Goal: Task Accomplishment & Management: Use online tool/utility

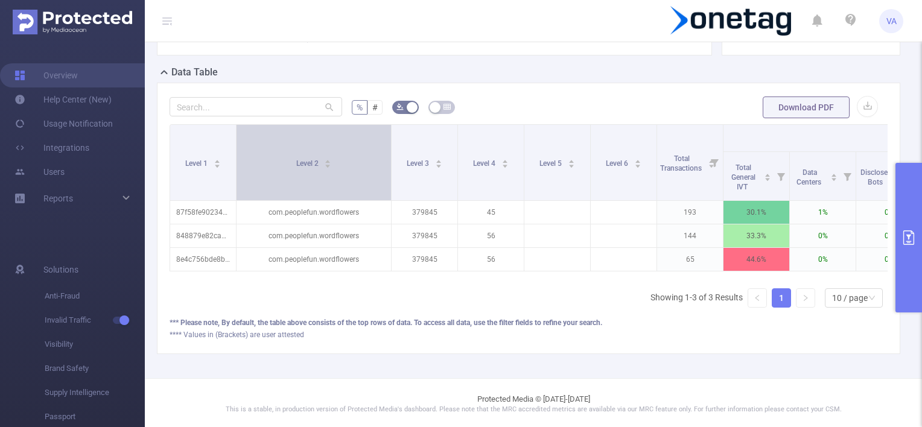
drag, startPoint x: 301, startPoint y: 159, endPoint x: 376, endPoint y: 181, distance: 78.5
click at [390, 162] on span at bounding box center [391, 162] width 6 height 75
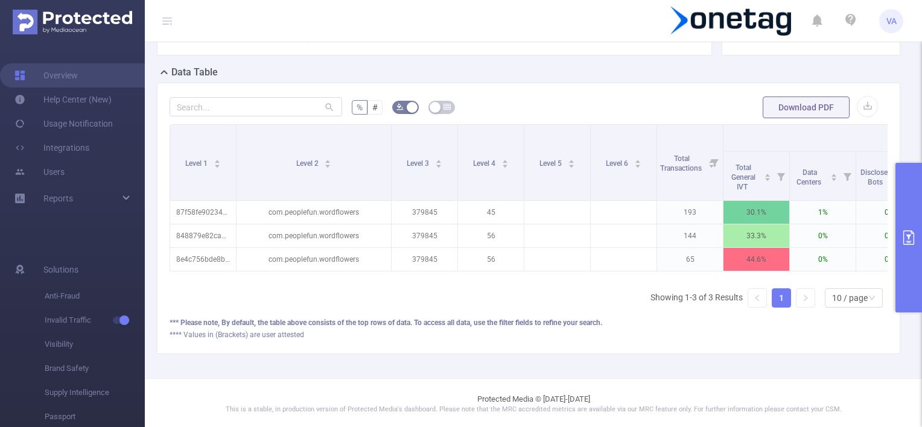
click at [906, 236] on icon "primary" at bounding box center [908, 237] width 14 height 14
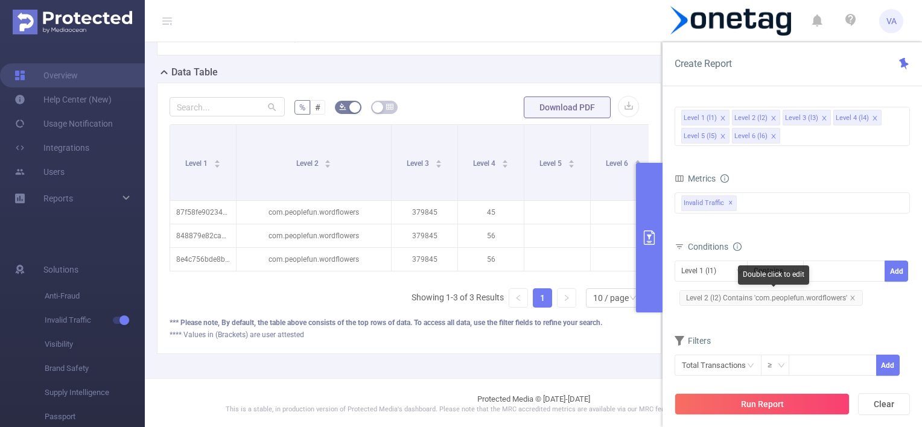
click at [850, 298] on icon "icon: close" at bounding box center [852, 298] width 6 height 6
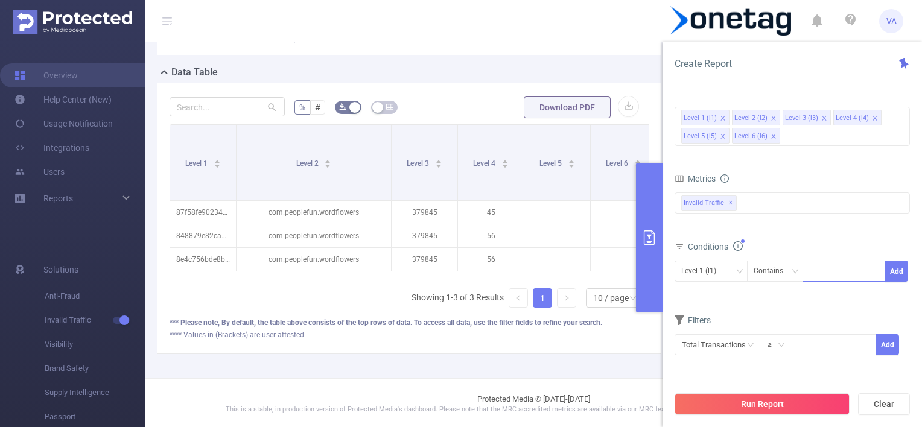
click at [815, 275] on div at bounding box center [843, 271] width 69 height 20
type input "[DOMAIN_NAME]"
click at [833, 294] on li "[DOMAIN_NAME]" at bounding box center [847, 294] width 91 height 19
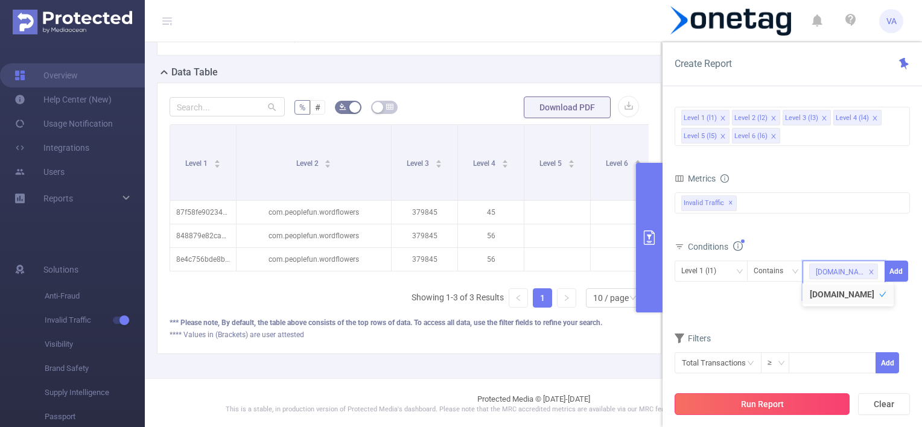
click at [766, 398] on button "Run Report" at bounding box center [761, 404] width 175 height 22
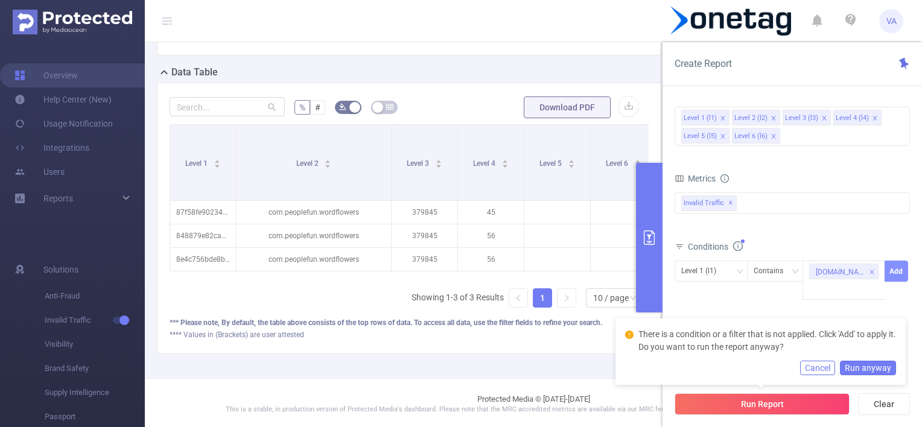
click at [893, 273] on button "Add" at bounding box center [896, 271] width 24 height 21
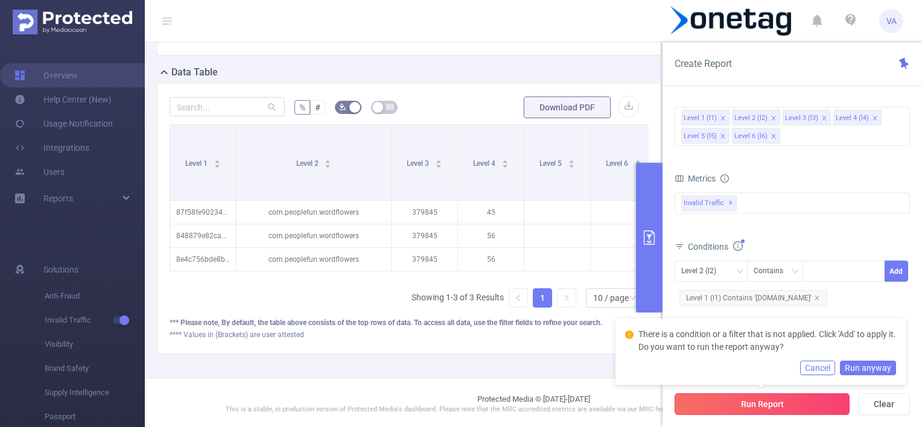
click at [740, 403] on button "Run Report" at bounding box center [761, 404] width 175 height 22
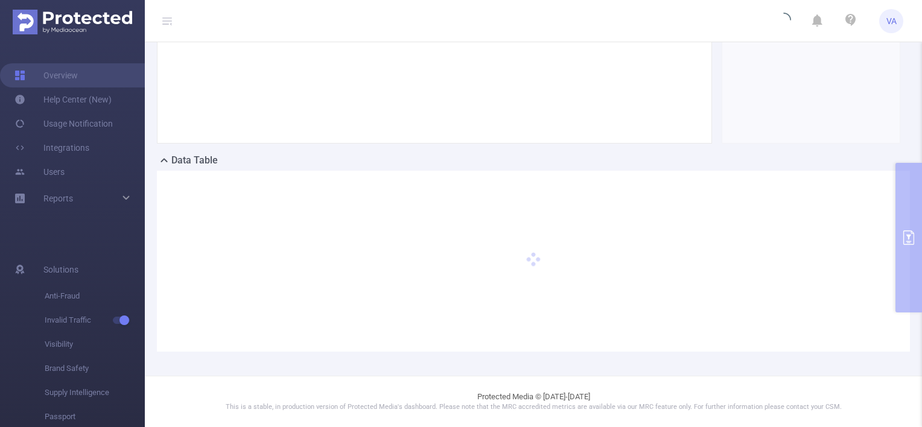
scroll to position [180, 0]
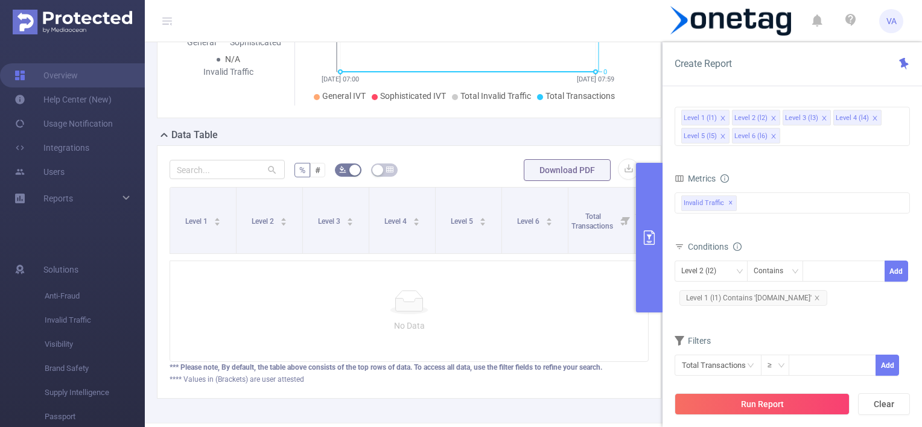
scroll to position [218, 0]
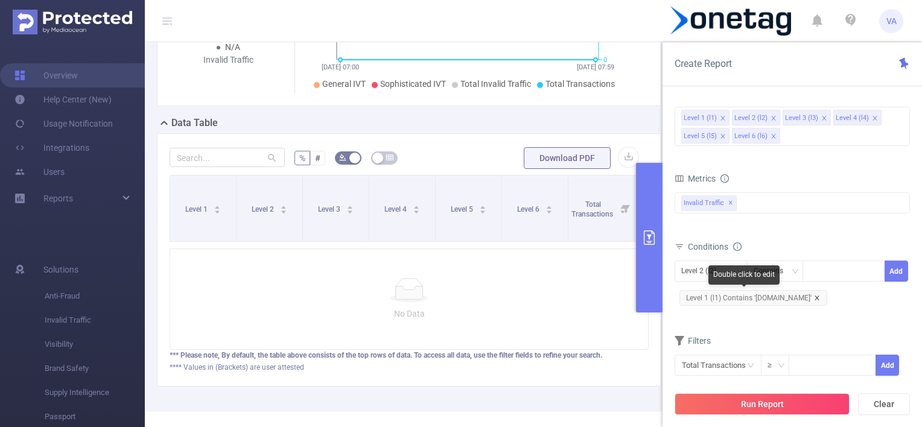
click at [814, 297] on icon "icon: close" at bounding box center [816, 298] width 4 height 4
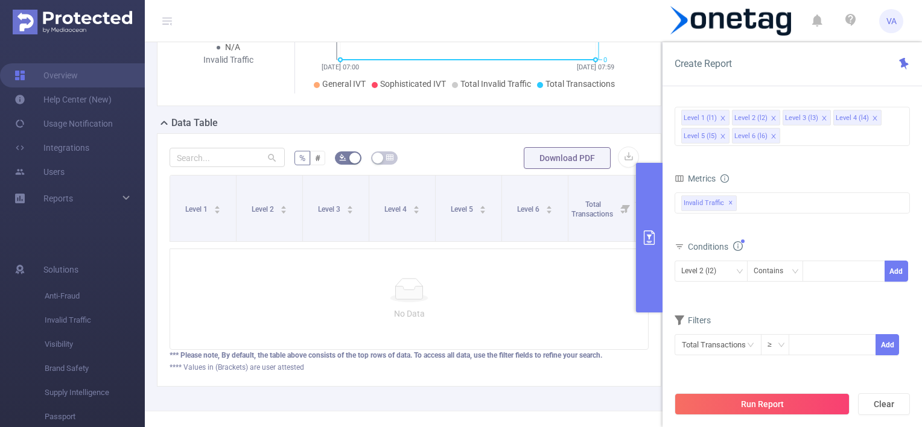
click at [762, 395] on button "Run Report" at bounding box center [761, 404] width 175 height 22
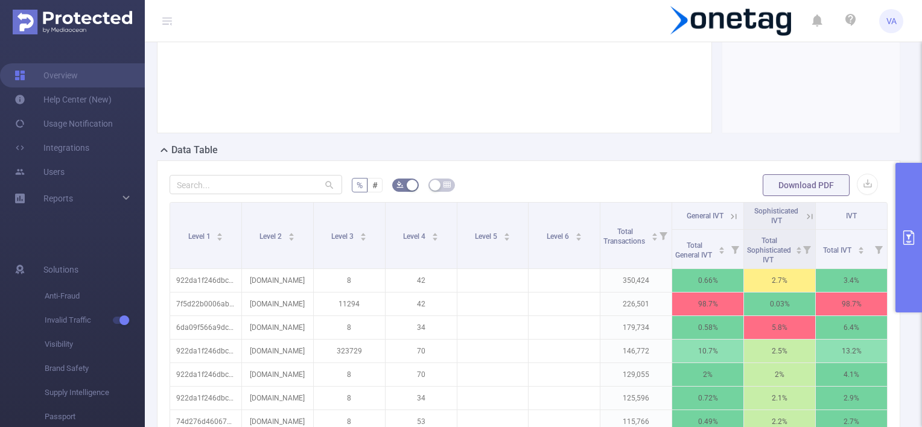
click at [904, 215] on button "primary" at bounding box center [908, 238] width 27 height 150
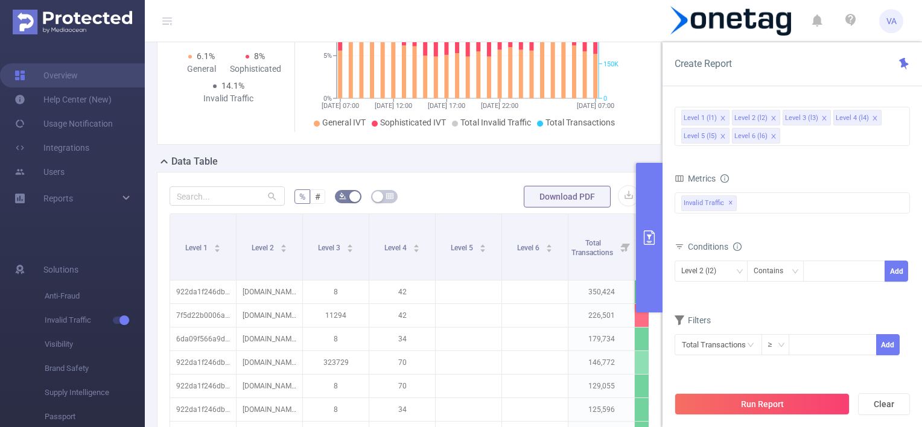
scroll to position [343, 0]
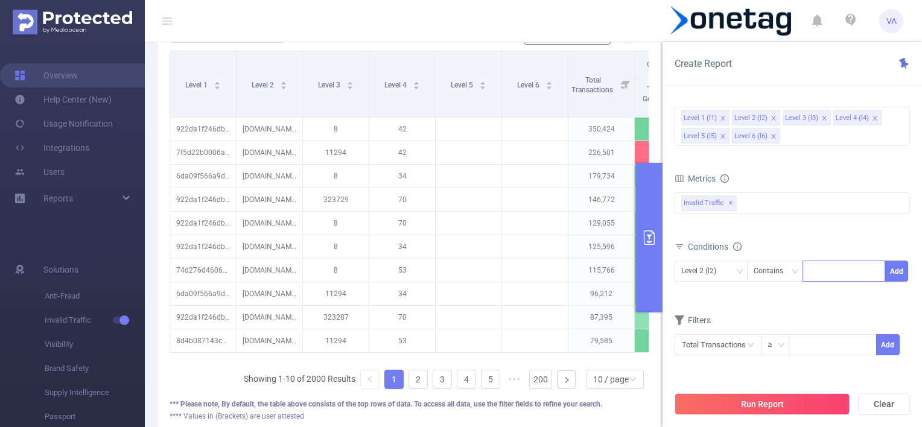
click at [821, 270] on div at bounding box center [843, 271] width 69 height 20
type input "[DOMAIN_NAME]"
click at [823, 292] on li "[DOMAIN_NAME]" at bounding box center [847, 294] width 91 height 19
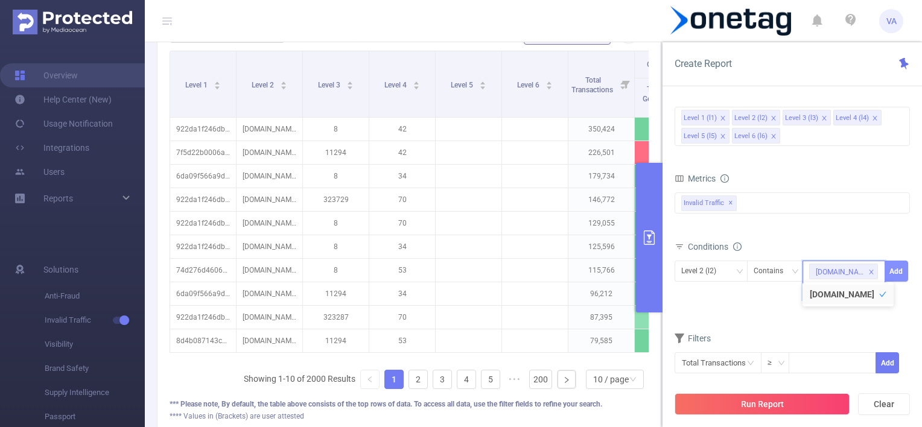
click at [895, 268] on button "Add" at bounding box center [896, 271] width 24 height 21
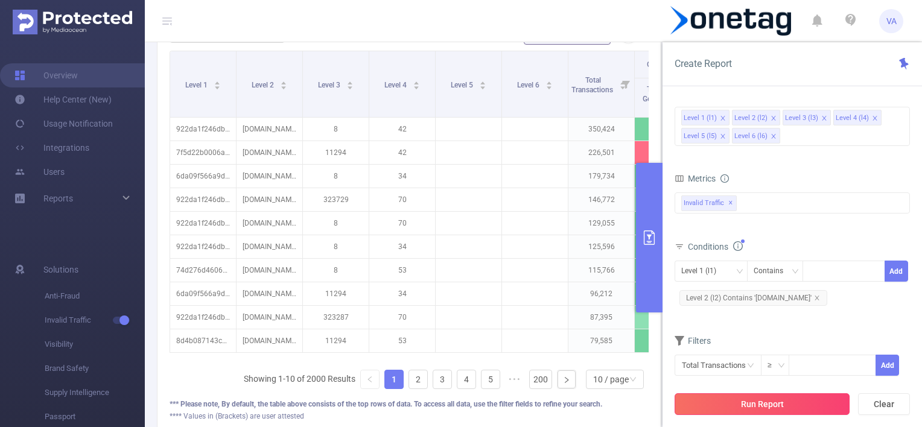
click at [749, 393] on button "Run Report" at bounding box center [761, 404] width 175 height 22
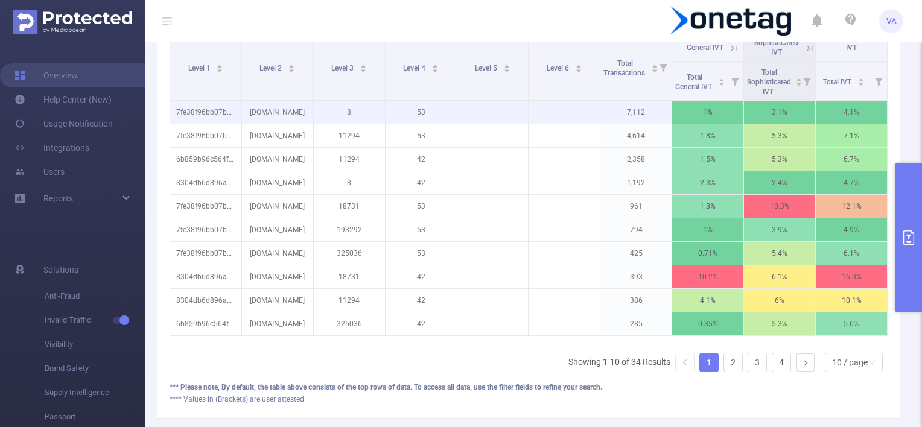
scroll to position [361, 0]
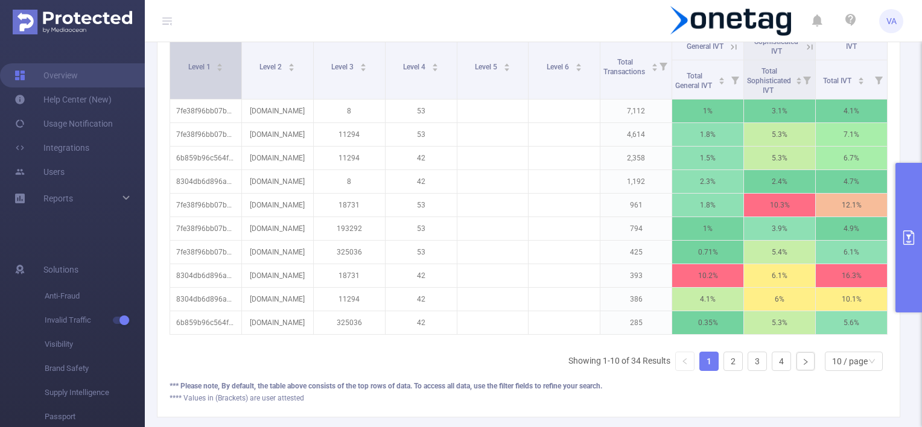
click at [207, 72] on div "Level 1" at bounding box center [206, 66] width 36 height 12
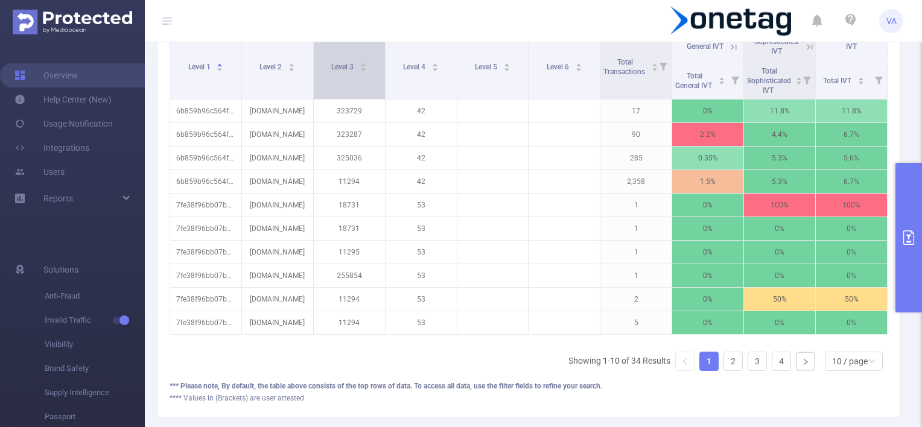
click at [342, 63] on span "Level 3" at bounding box center [343, 67] width 24 height 8
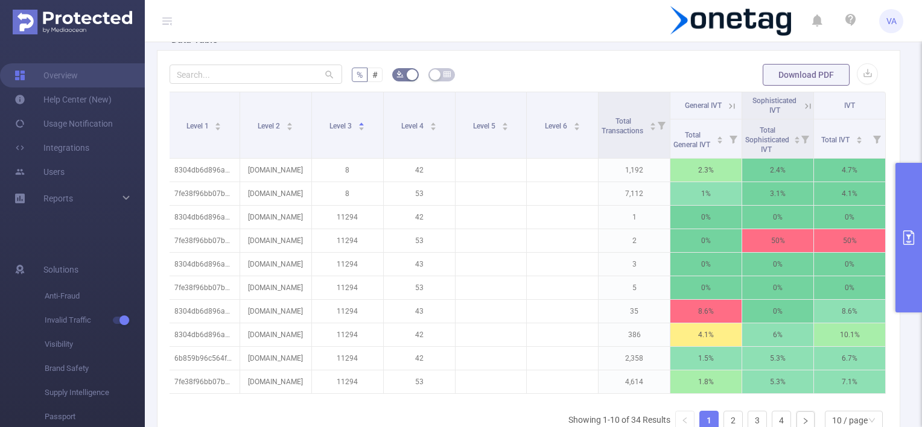
scroll to position [0, 2]
click at [726, 109] on icon at bounding box center [731, 106] width 11 height 11
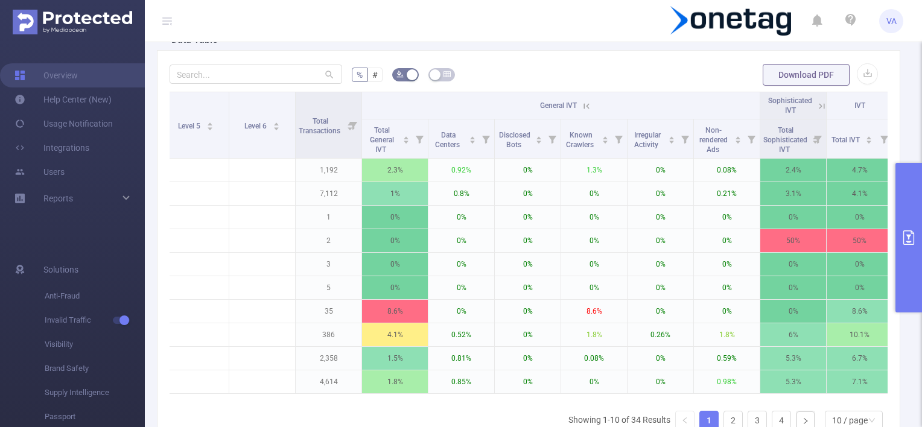
scroll to position [0, 289]
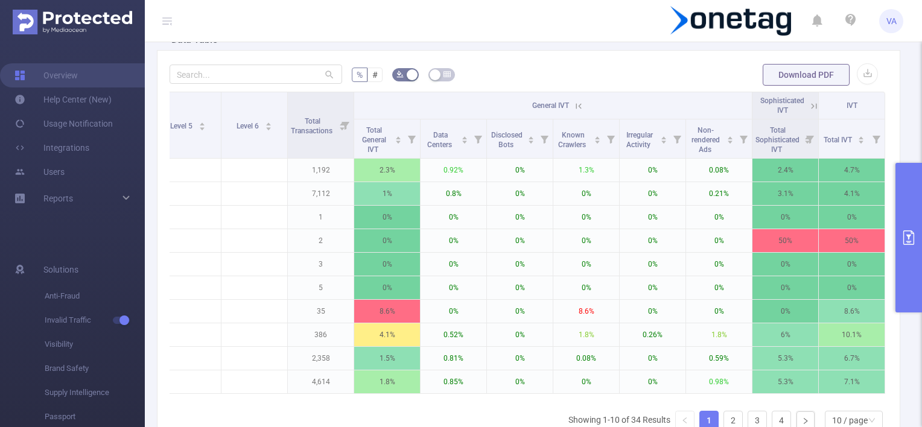
click at [569, 106] on icon at bounding box center [576, 106] width 14 height 12
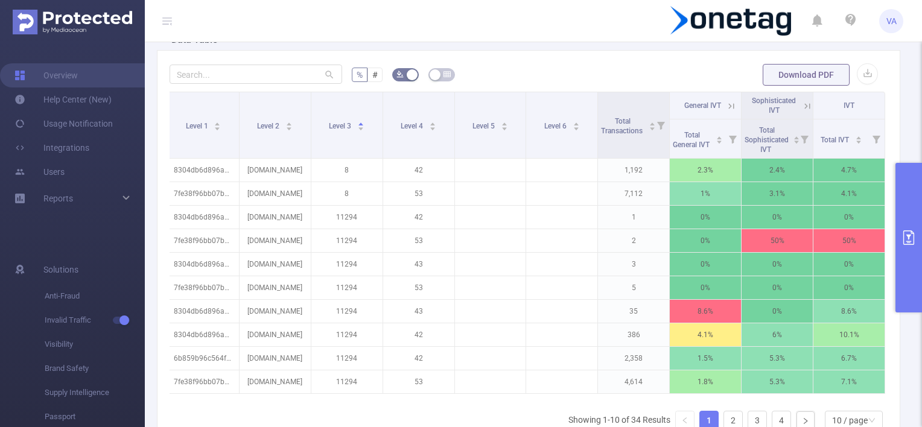
click at [798, 104] on icon at bounding box center [805, 106] width 14 height 12
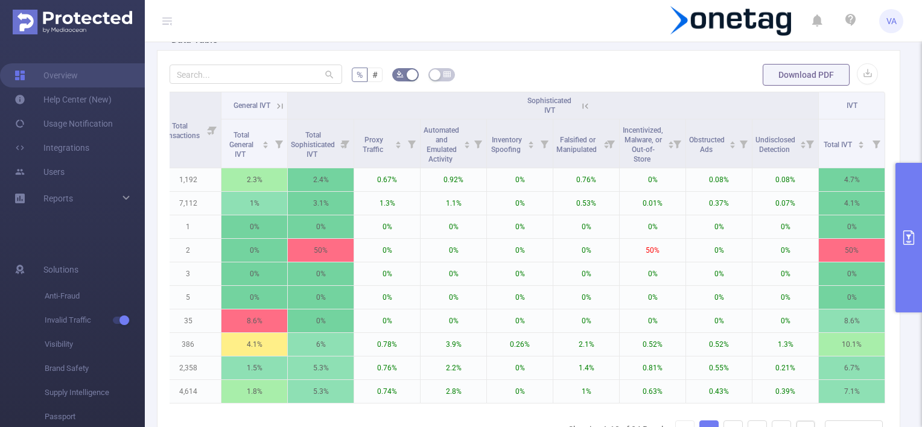
scroll to position [0, 422]
click at [580, 104] on icon at bounding box center [585, 106] width 11 height 11
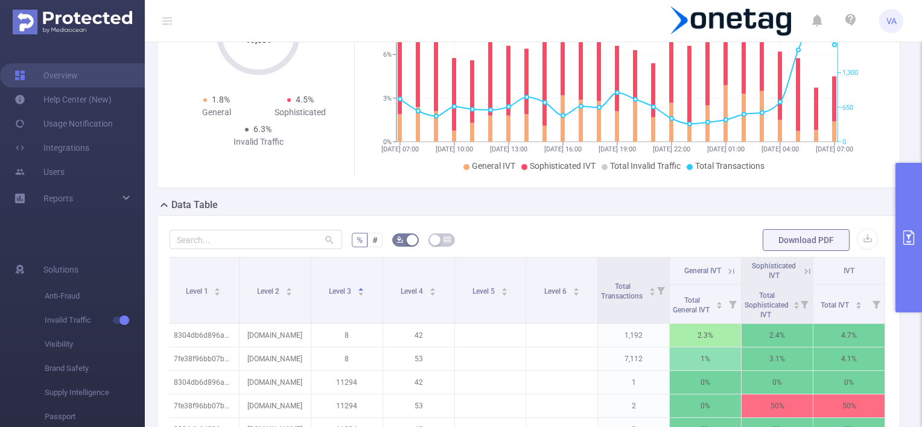
scroll to position [0, 0]
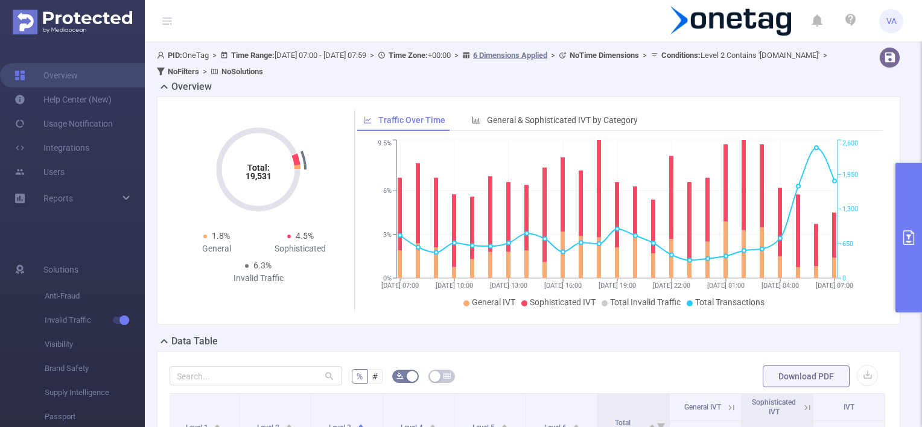
click at [917, 239] on button "primary" at bounding box center [908, 238] width 27 height 150
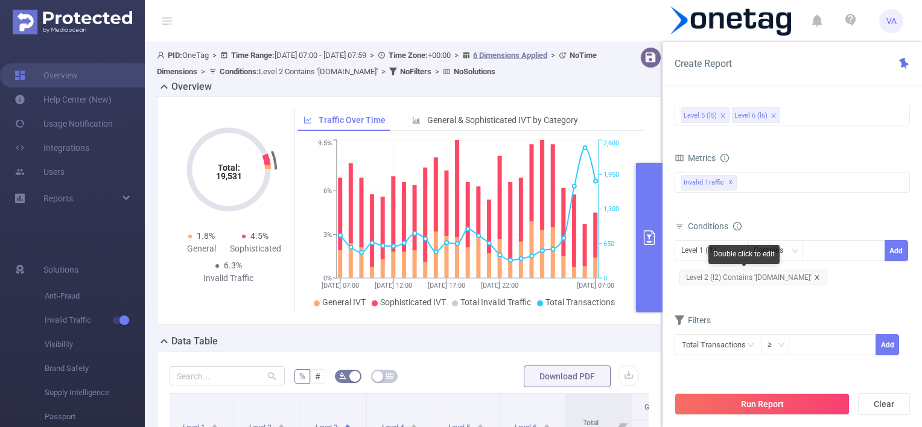
click at [814, 276] on icon "icon: close" at bounding box center [817, 277] width 6 height 6
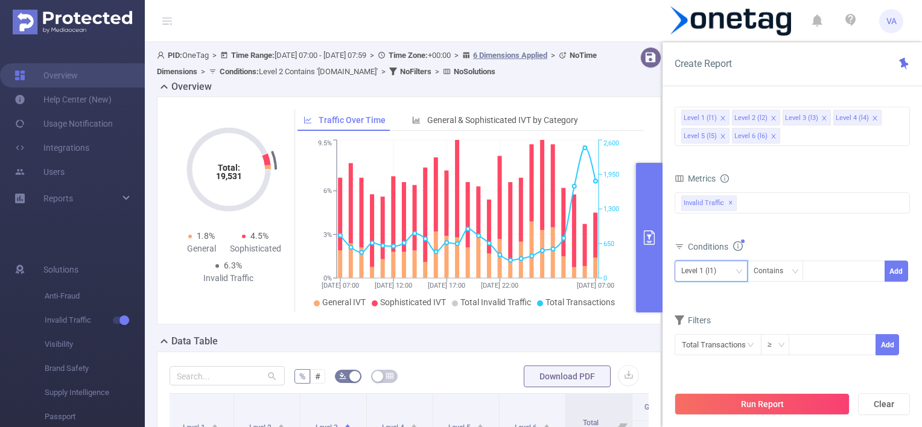
click at [730, 271] on div "Level 1 (l1)" at bounding box center [711, 271] width 60 height 20
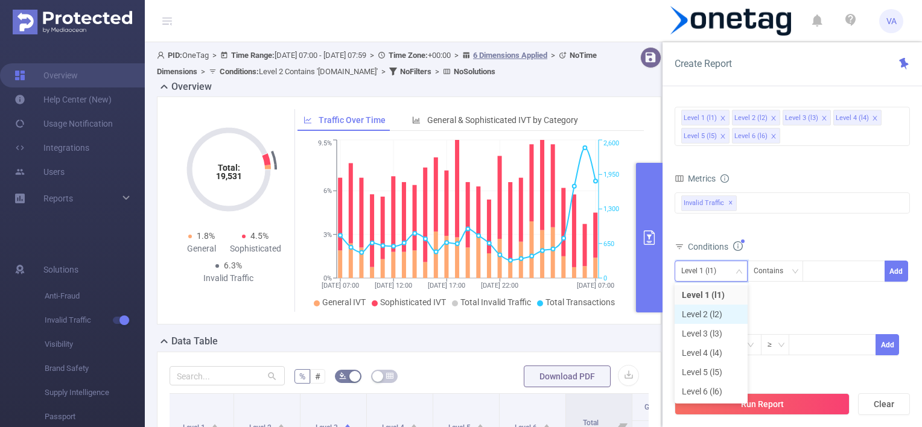
click at [716, 316] on li "Level 2 (l2)" at bounding box center [710, 314] width 73 height 19
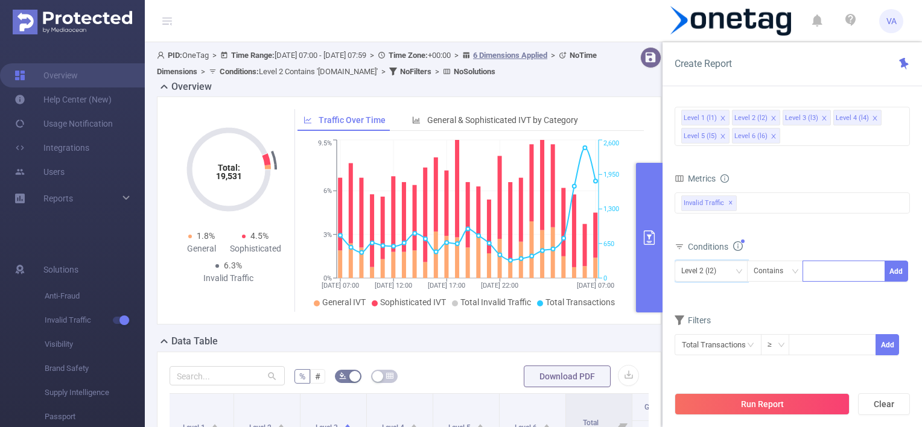
click at [822, 268] on div at bounding box center [843, 271] width 69 height 20
paste input "com.bigc.solitaire.spider"
type input "com.bigc.solitaire.spider"
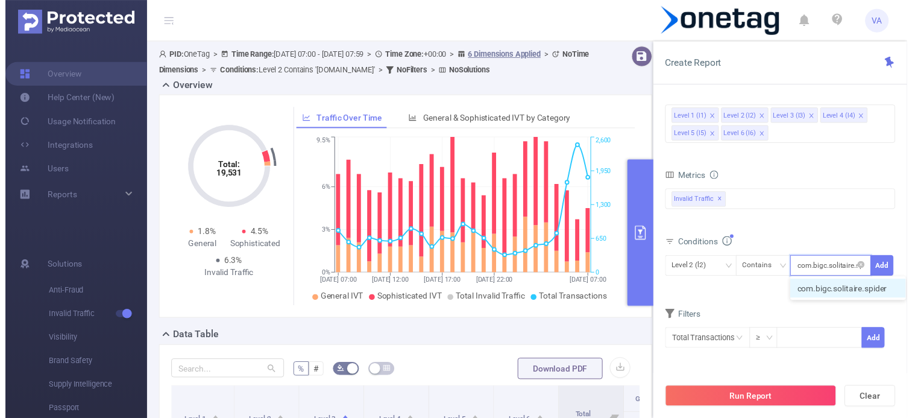
scroll to position [0, 11]
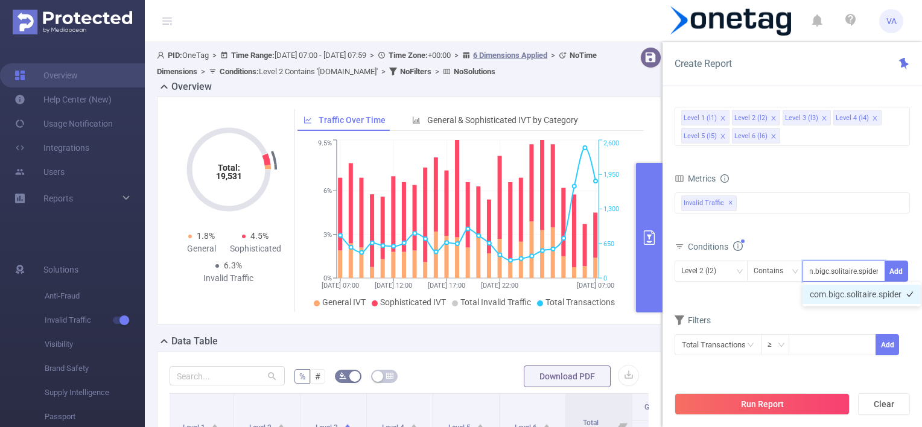
click at [871, 289] on li "com.bigc.solitaire.spider" at bounding box center [861, 294] width 118 height 19
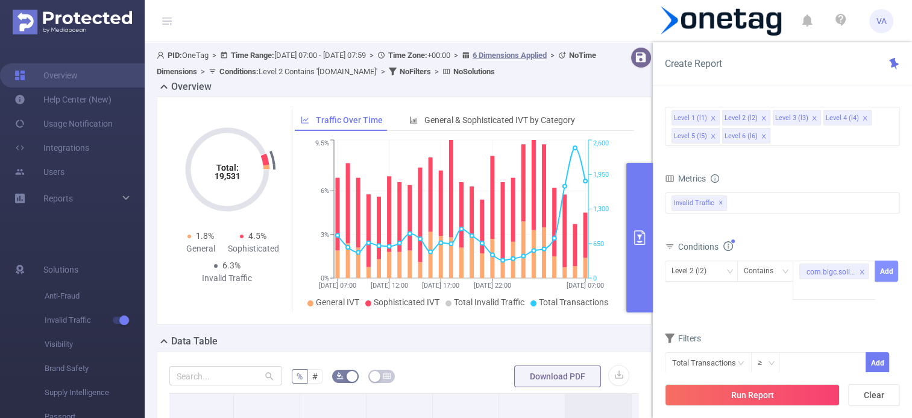
click at [888, 273] on button "Add" at bounding box center [887, 271] width 24 height 21
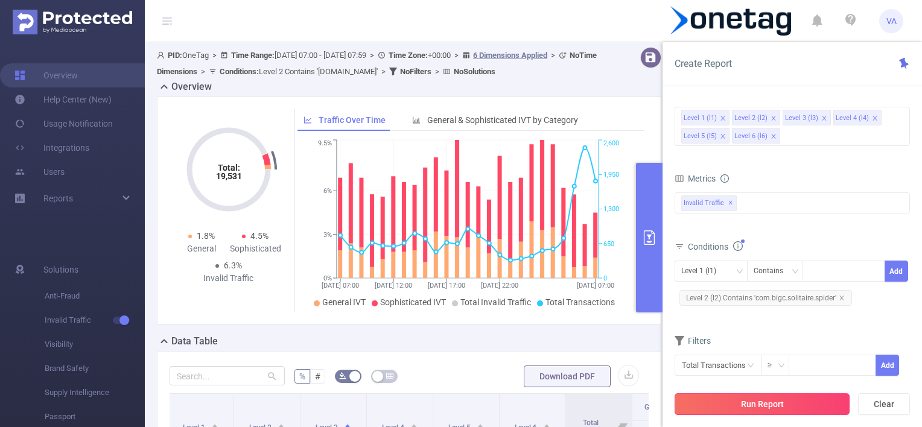
click at [726, 403] on button "Run Report" at bounding box center [761, 404] width 175 height 22
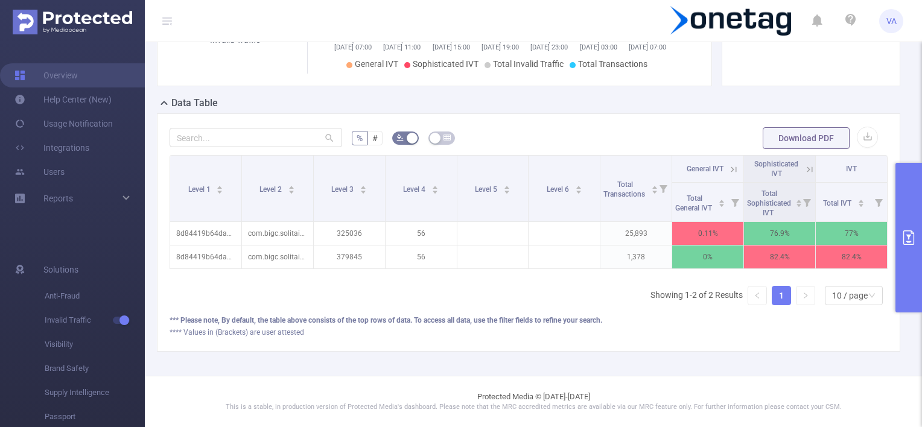
scroll to position [0, 2]
click at [786, 170] on div "Sophisticated IVT" at bounding box center [773, 168] width 49 height 19
click at [786, 160] on span "Sophisticated IVT" at bounding box center [773, 169] width 44 height 18
click at [798, 164] on icon at bounding box center [805, 169] width 14 height 12
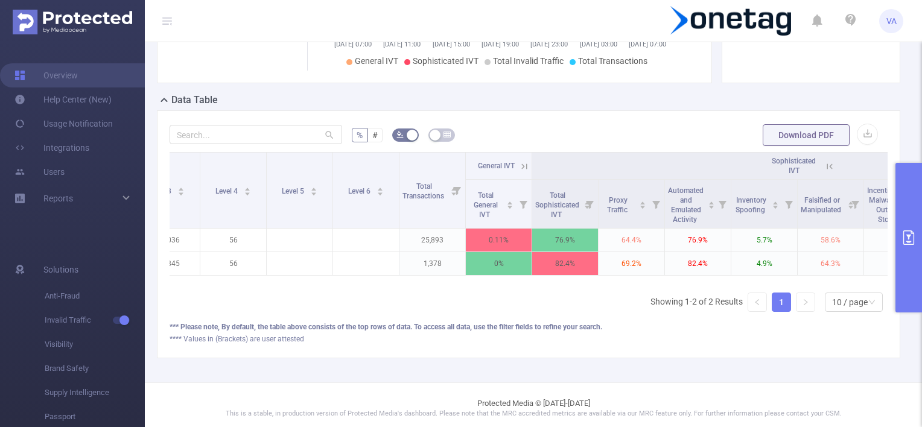
scroll to position [0, 310]
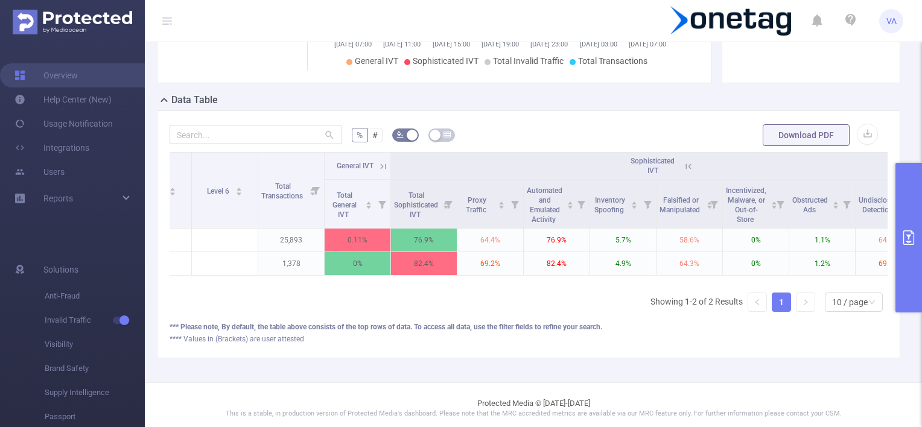
click at [380, 166] on icon at bounding box center [383, 166] width 11 height 11
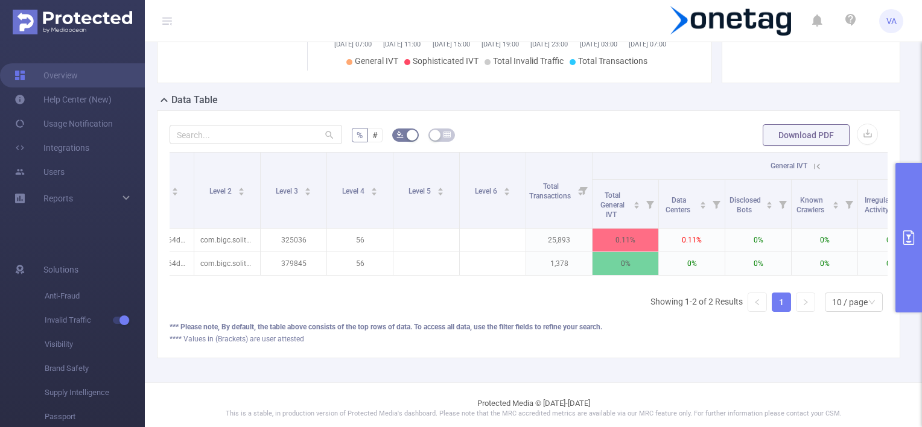
scroll to position [0, 0]
